Goal: Task Accomplishment & Management: Manage account settings

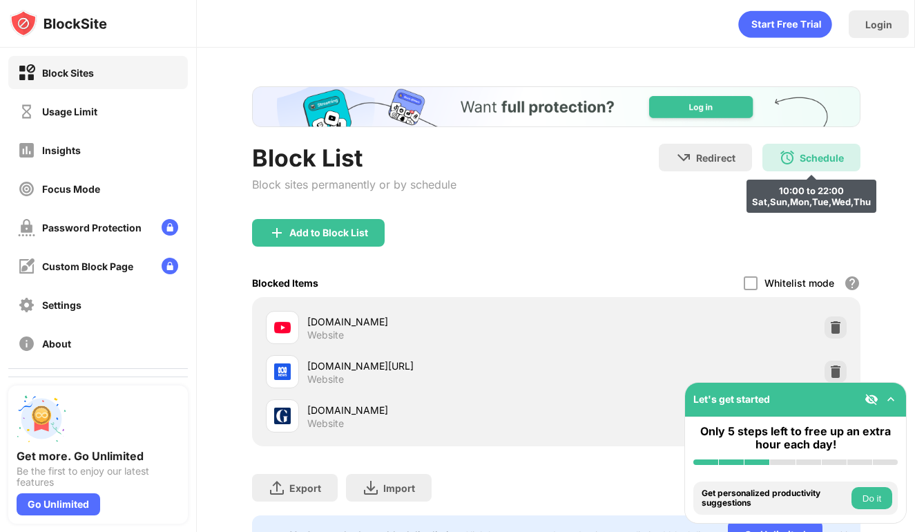
click at [819, 160] on div "Schedule" at bounding box center [822, 158] width 44 height 12
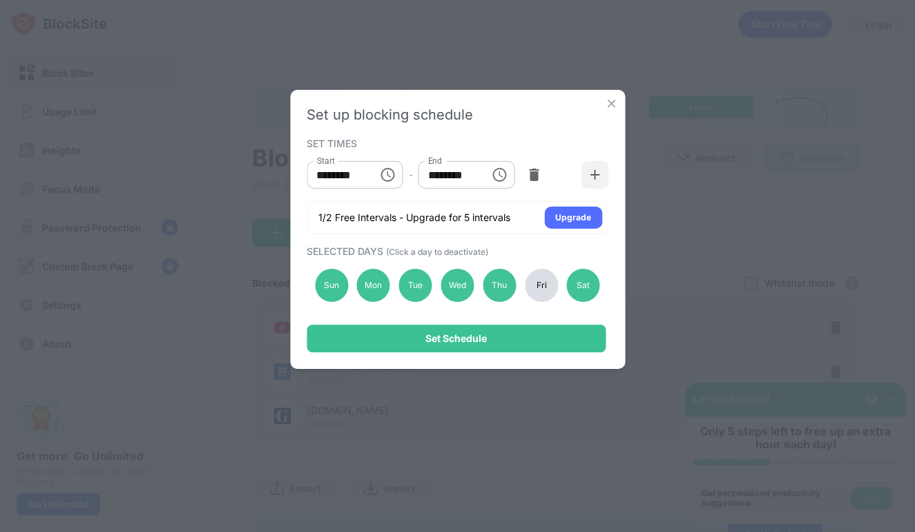
click at [528, 286] on div "Fri" at bounding box center [541, 285] width 33 height 33
click at [580, 292] on div "Sat" at bounding box center [583, 285] width 33 height 33
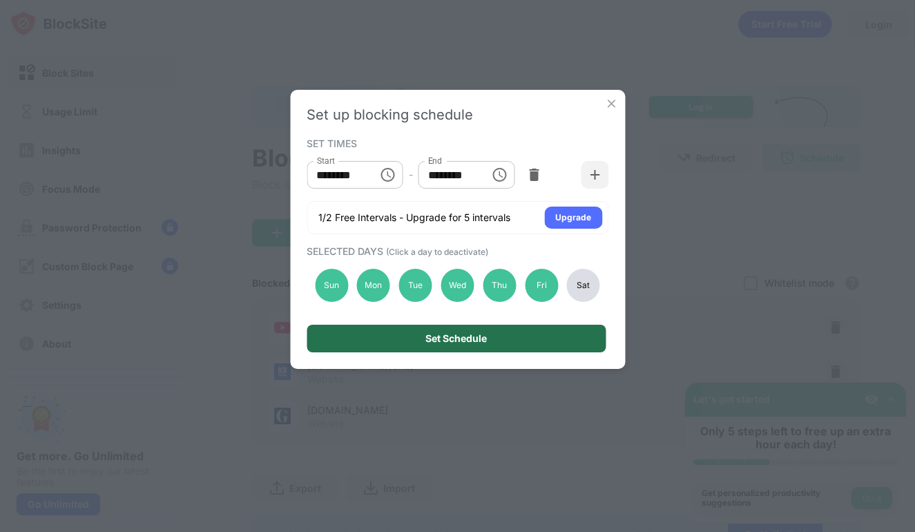
click at [571, 332] on div "Set Schedule" at bounding box center [456, 339] width 299 height 28
